Goal: Obtain resource: Download file/media

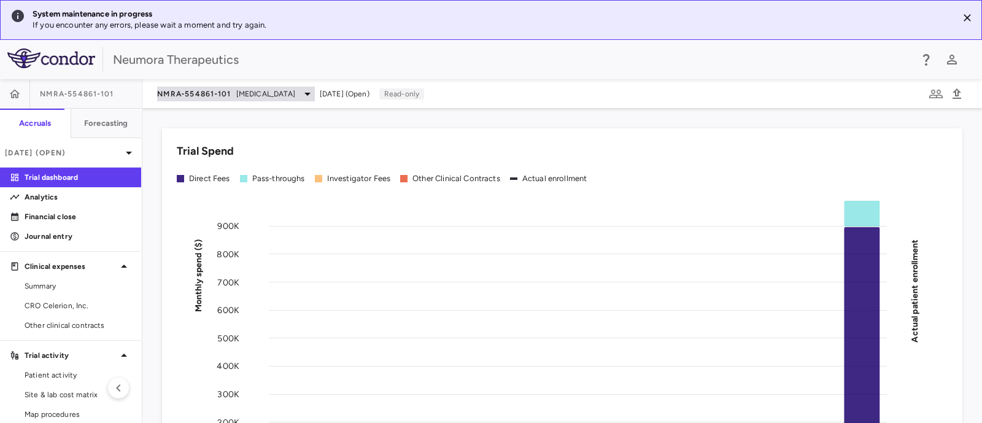
click at [300, 90] on icon at bounding box center [307, 93] width 15 height 15
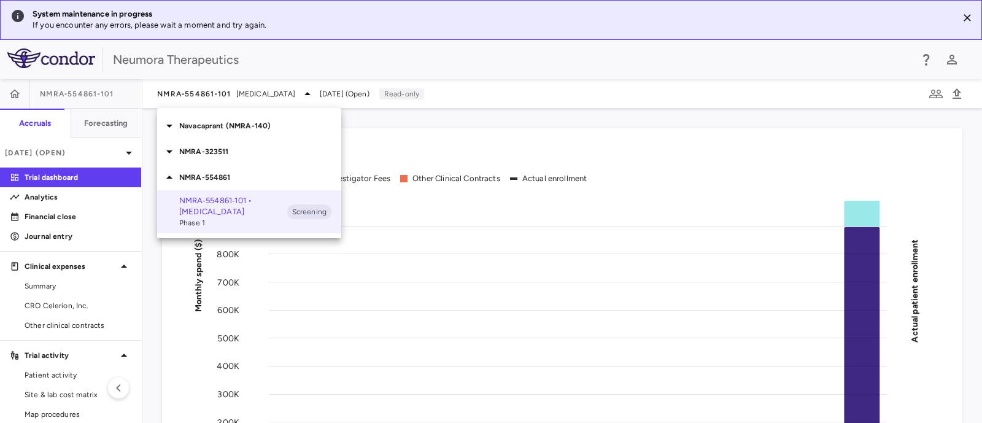
click at [212, 152] on p "NMRA-323511" at bounding box center [260, 151] width 162 height 11
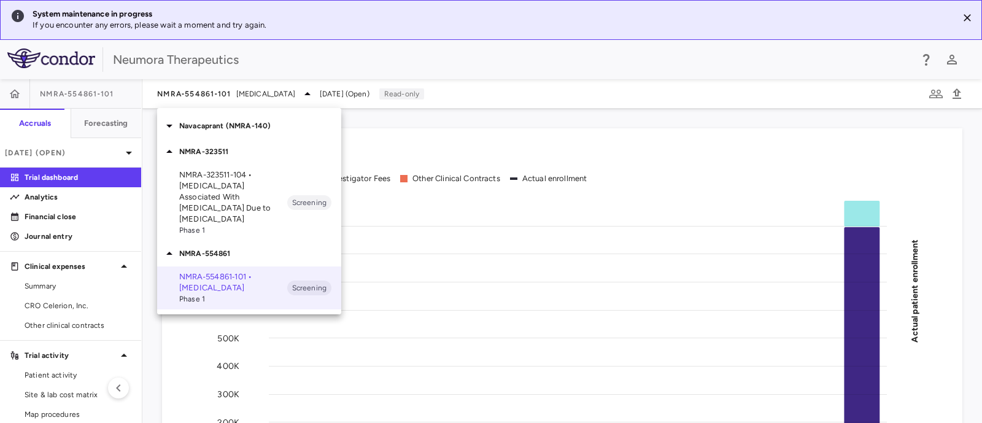
click at [226, 185] on p "NMRA-323511-104 • [MEDICAL_DATA] Associated With [MEDICAL_DATA] Due to [MEDICAL…" at bounding box center [233, 196] width 108 height 55
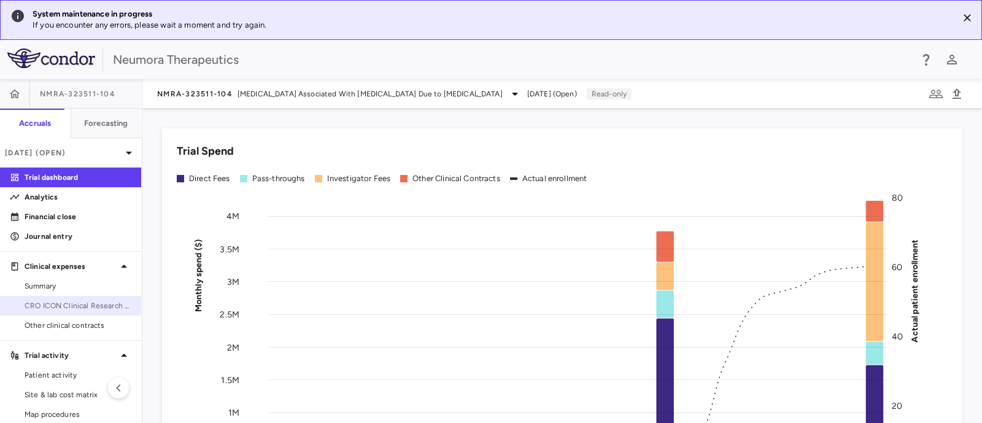
click at [82, 303] on span "CRO ICON Clinical Research Limited" at bounding box center [78, 305] width 107 height 11
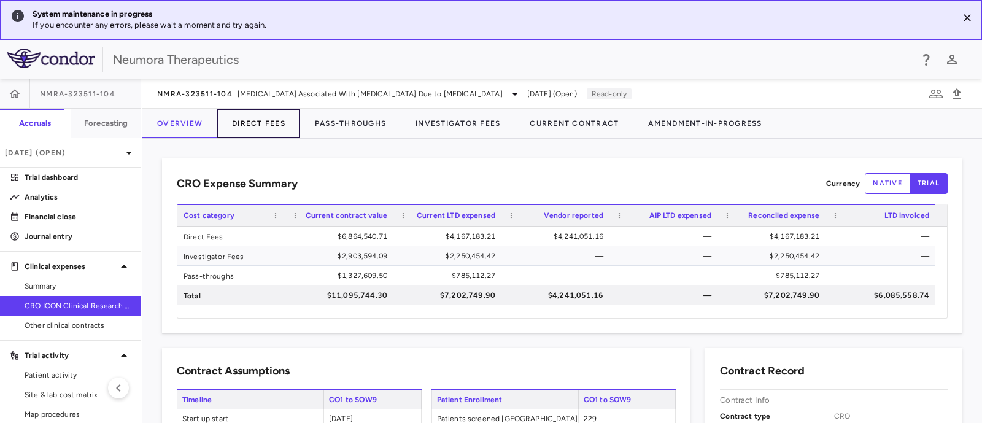
click at [245, 120] on button "Direct Fees" at bounding box center [258, 123] width 83 height 29
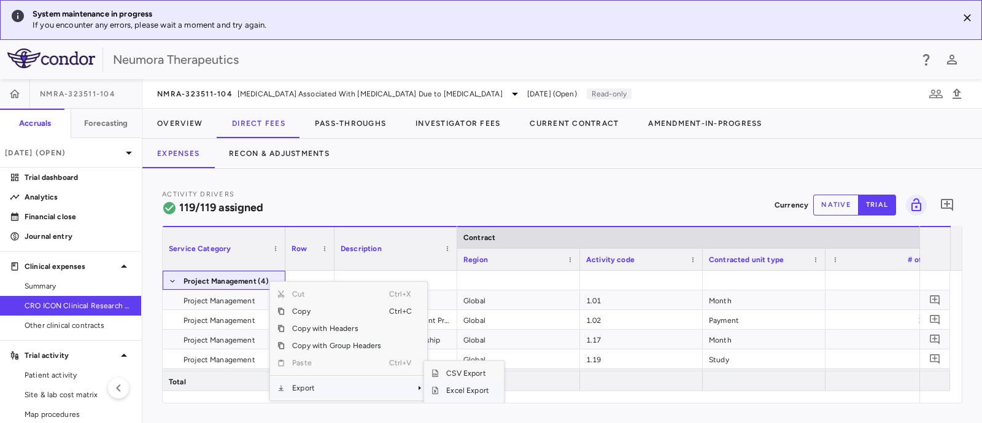
click at [476, 388] on span "Excel Export" at bounding box center [468, 390] width 58 height 17
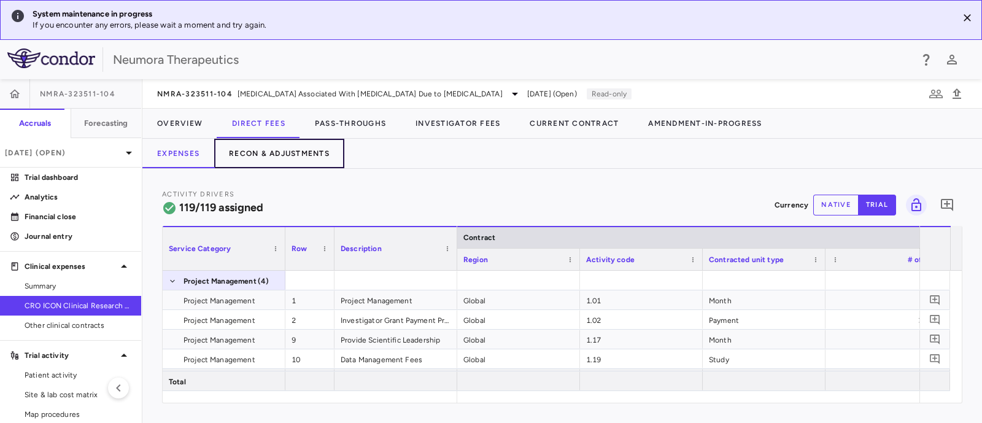
click at [271, 150] on button "Recon & Adjustments" at bounding box center [279, 153] width 130 height 29
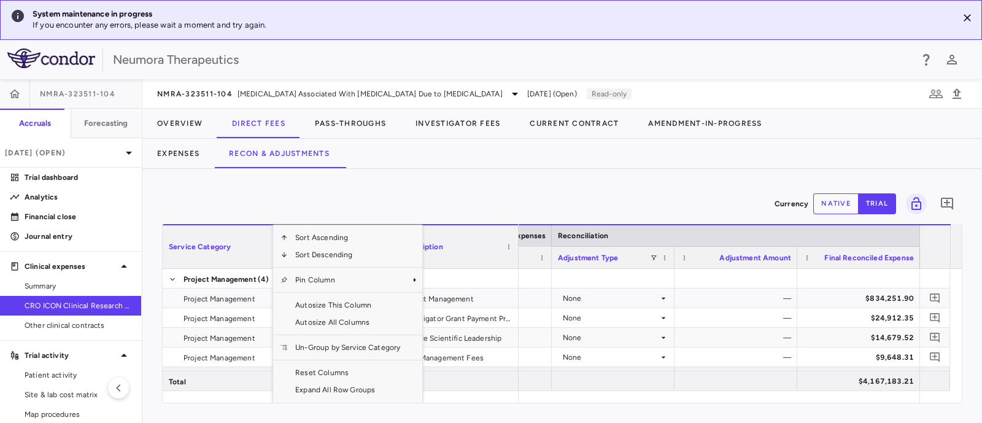
click at [225, 253] on div "Service Category" at bounding box center [218, 246] width 99 height 37
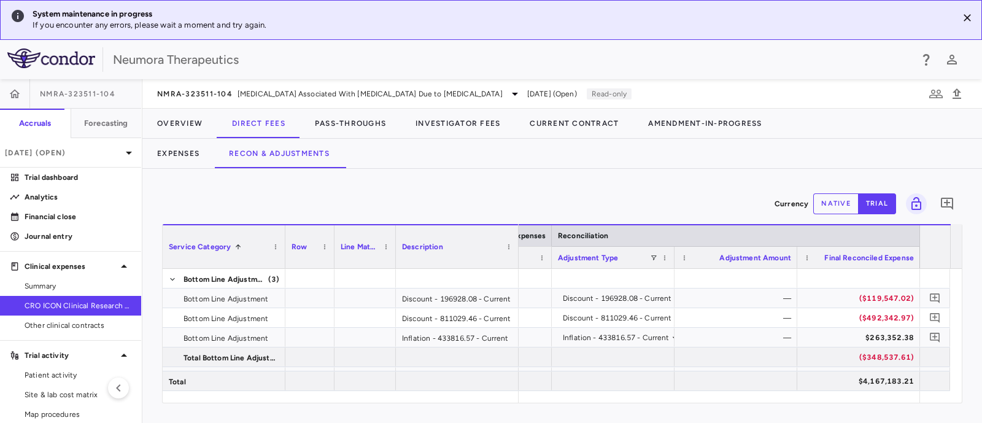
click at [242, 245] on div "Service Category 1" at bounding box center [218, 246] width 99 height 37
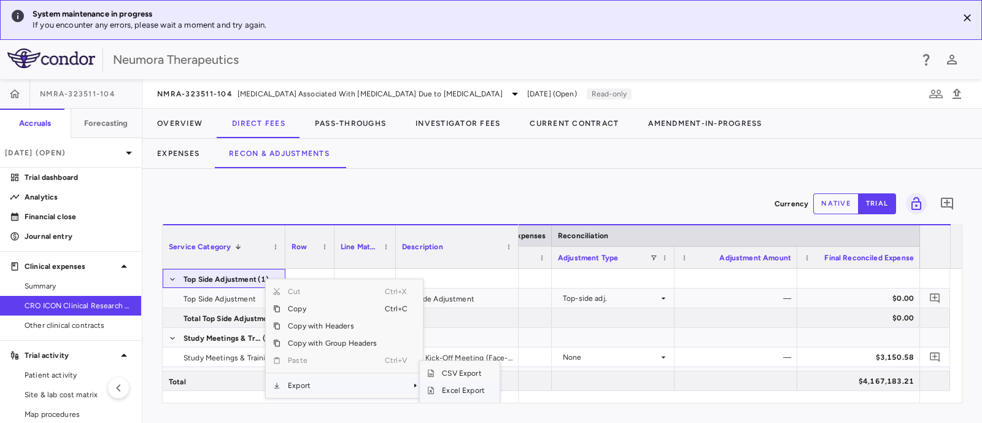
click at [469, 386] on span "Excel Export" at bounding box center [463, 390] width 58 height 17
